Goal: Task Accomplishment & Management: Complete application form

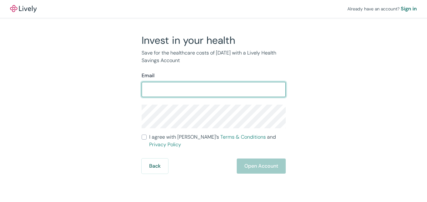
click at [142, 135] on input "I agree with Lively’s Terms & Conditions and Privacy Policy" at bounding box center [144, 137] width 5 height 5
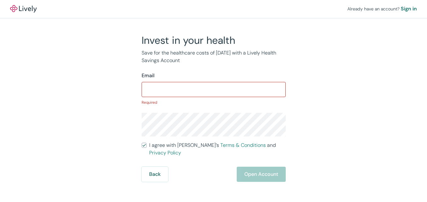
click at [142, 143] on input "I agree with Lively’s Terms & Conditions and Privacy Policy" at bounding box center [144, 145] width 5 height 5
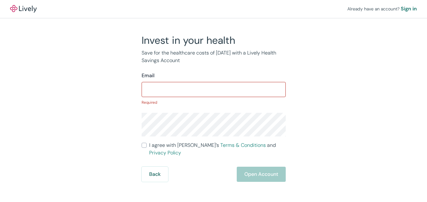
click at [142, 143] on input "I agree with Lively’s Terms & Conditions and Privacy Policy" at bounding box center [144, 145] width 5 height 5
checkbox input "true"
click at [401, 7] on div "Sign in" at bounding box center [409, 9] width 16 height 8
